Goal: Transaction & Acquisition: Purchase product/service

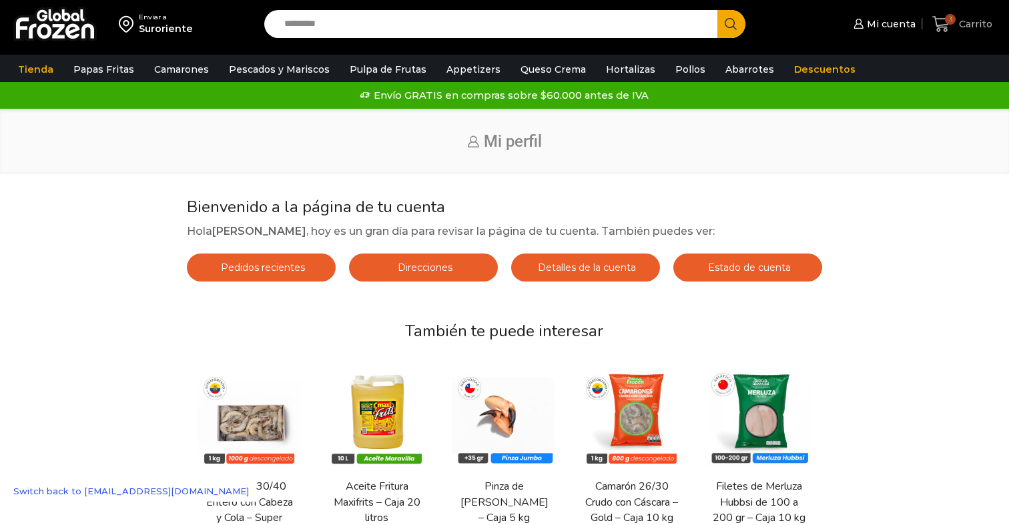
click at [955, 27] on span "3" at bounding box center [943, 24] width 23 height 18
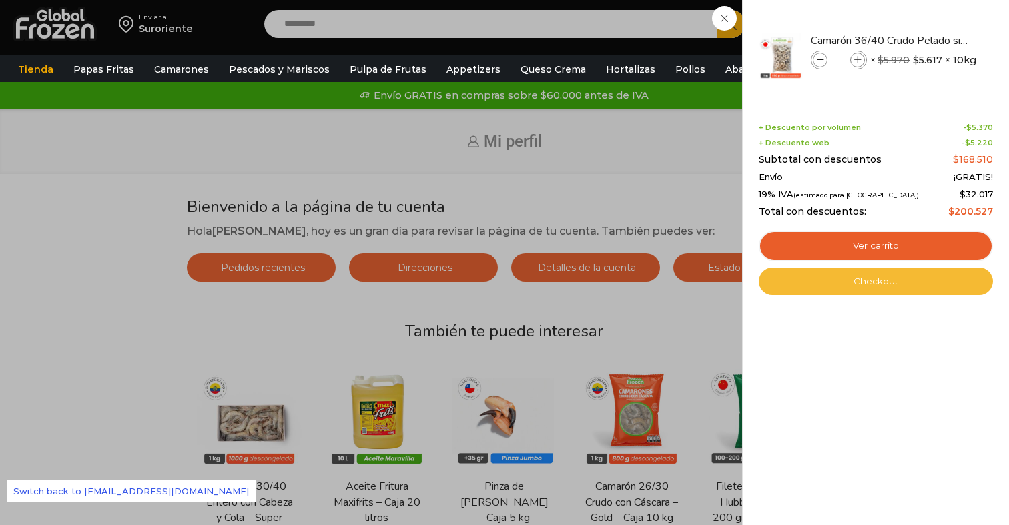
click at [873, 285] on link "Checkout" at bounding box center [876, 282] width 234 height 28
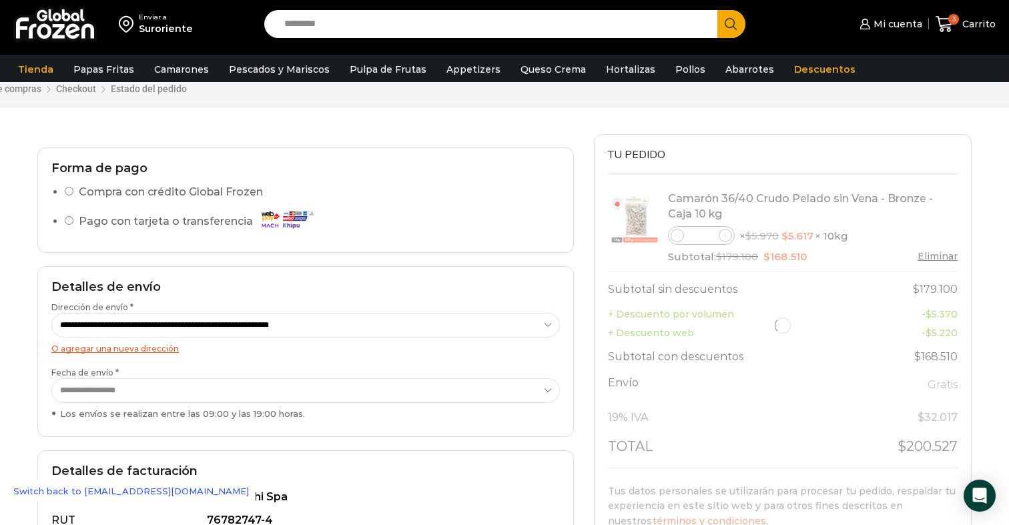
select select "*"
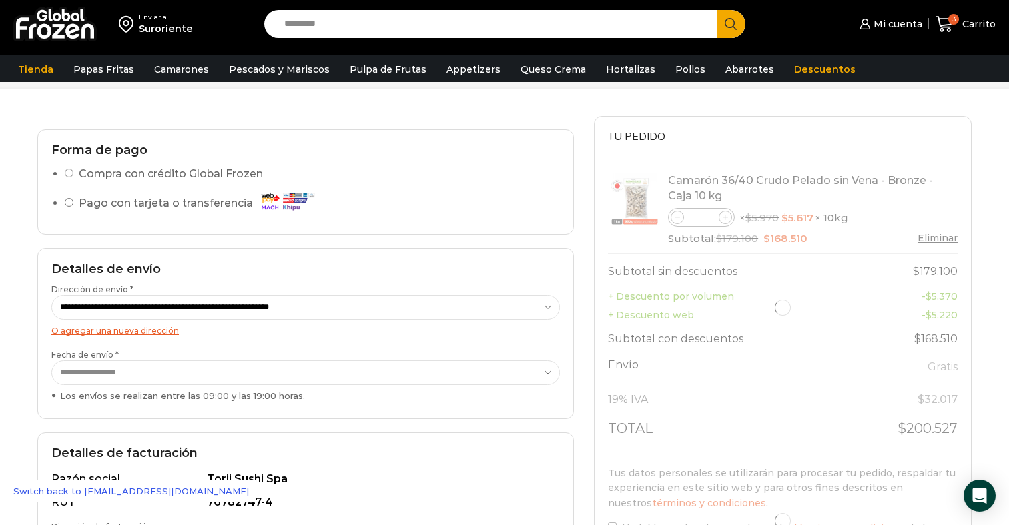
click at [485, 303] on select "**********" at bounding box center [305, 307] width 509 height 25
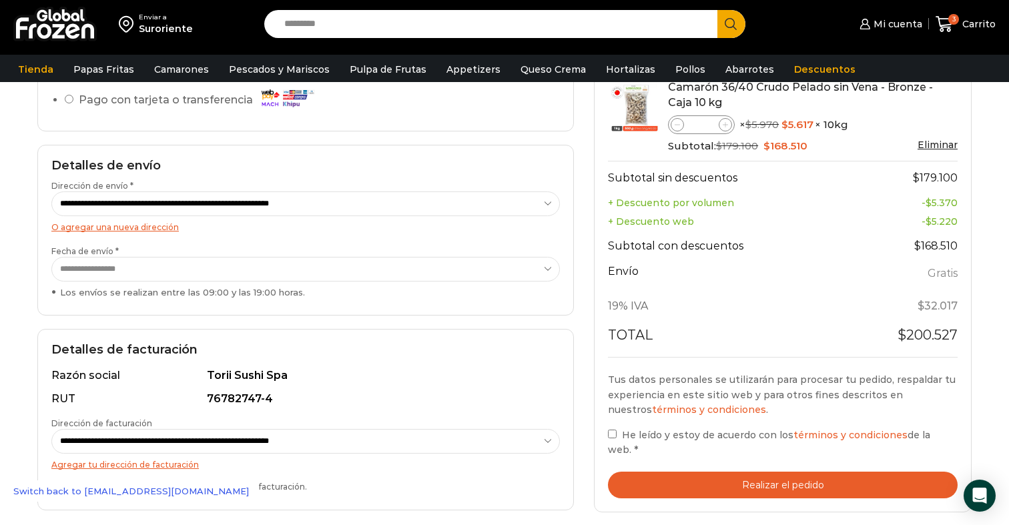
scroll to position [186, 0]
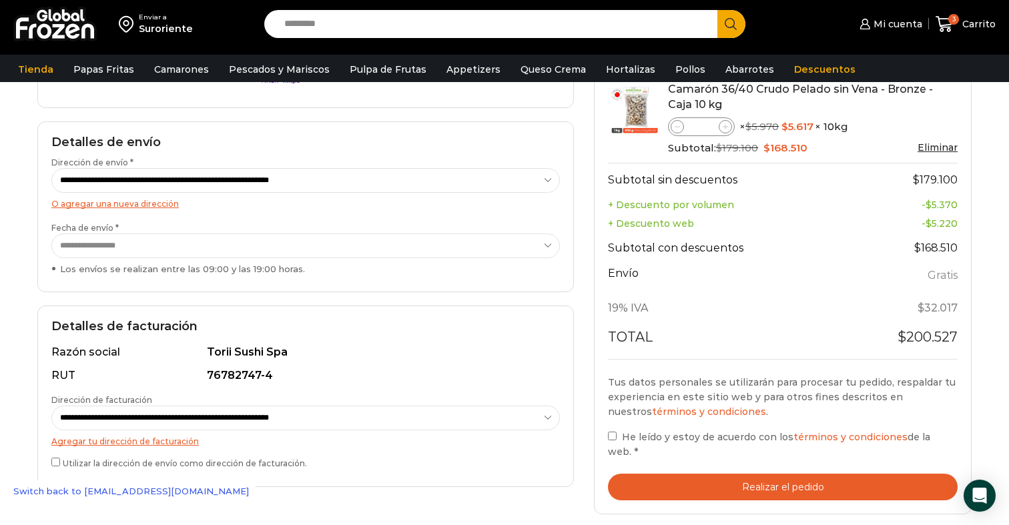
click at [669, 484] on button "Realizar el pedido" at bounding box center [783, 487] width 350 height 27
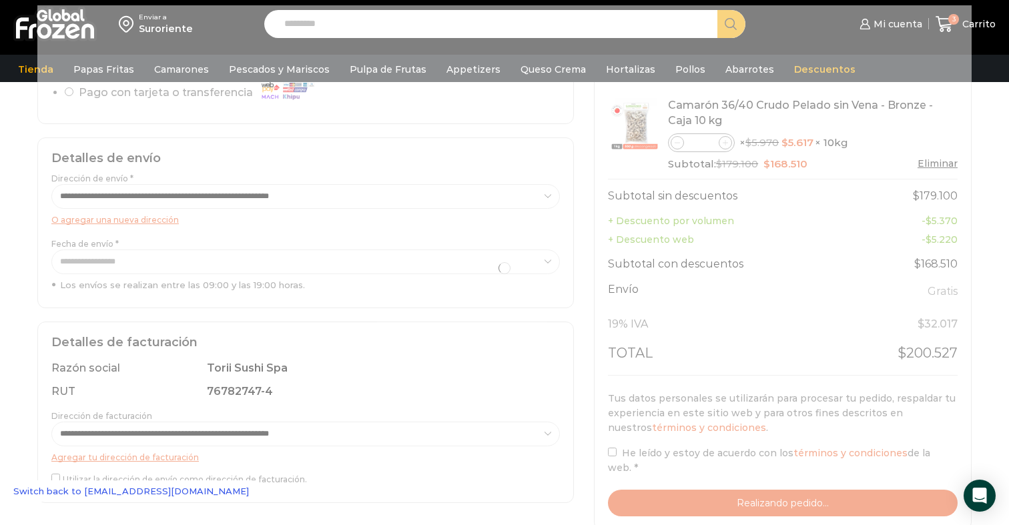
scroll to position [172, 0]
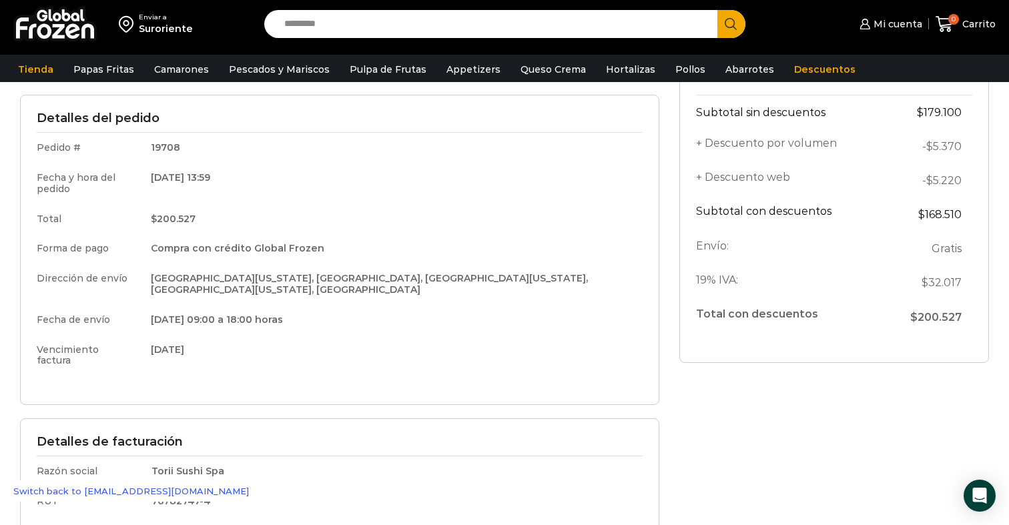
scroll to position [196, 0]
